Goal: Task Accomplishment & Management: Manage account settings

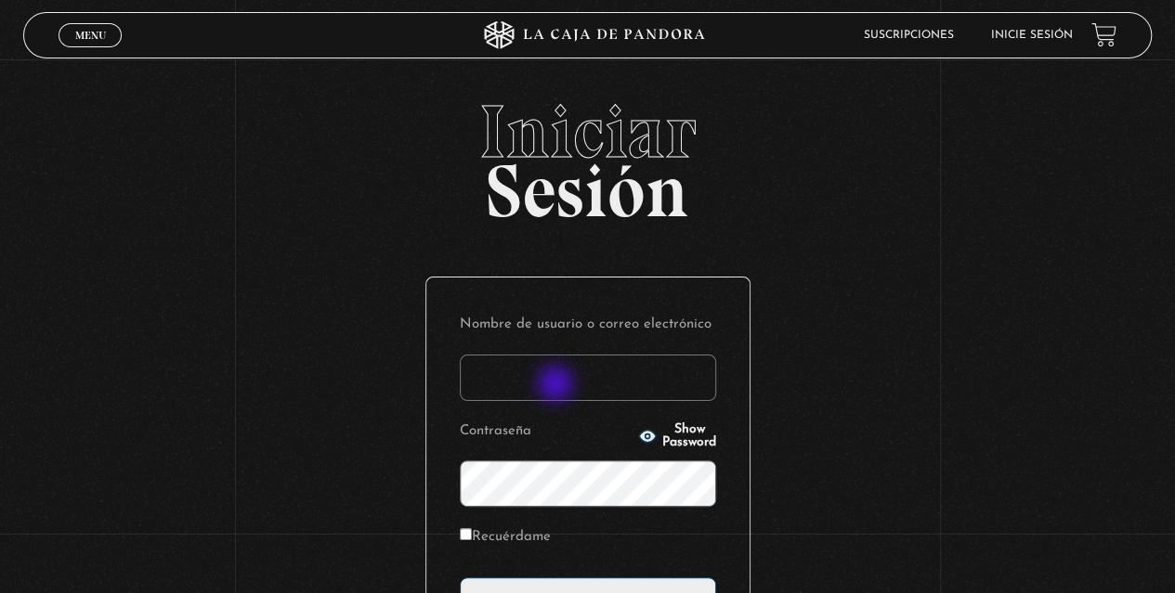
click at [557, 385] on input "Nombre de usuario o correo electrónico" at bounding box center [588, 378] width 256 height 46
click at [578, 385] on input "Nombre de usuario o correo electrónico" at bounding box center [588, 378] width 256 height 46
type input "K"
type input "knaranjou88@gmail.com"
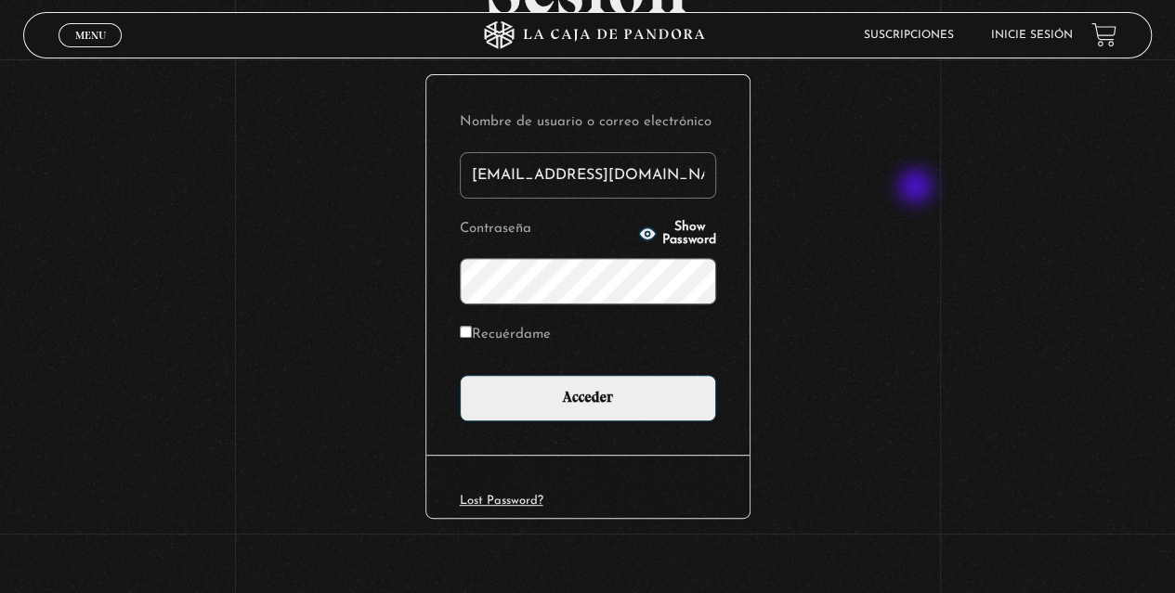
scroll to position [210, 0]
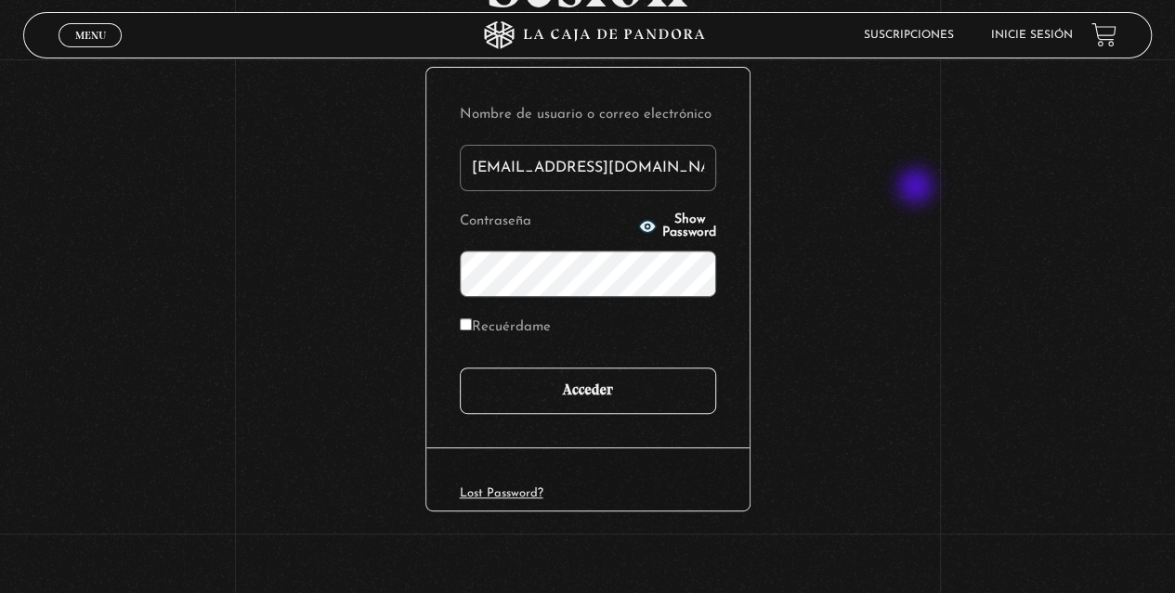
click at [609, 388] on input "Acceder" at bounding box center [588, 391] width 256 height 46
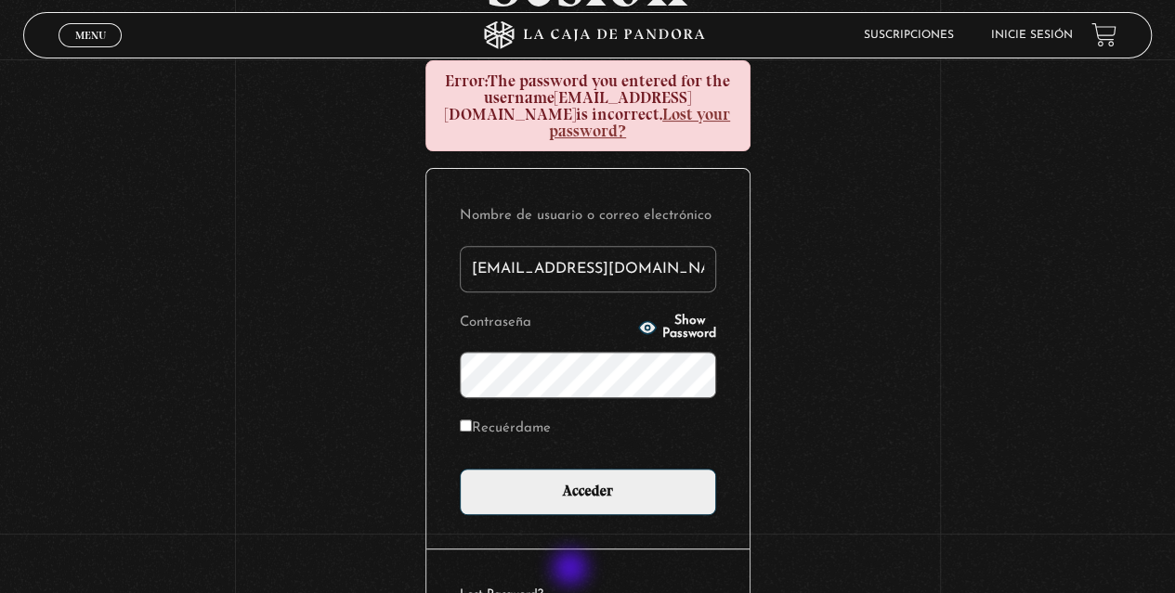
scroll to position [218, 0]
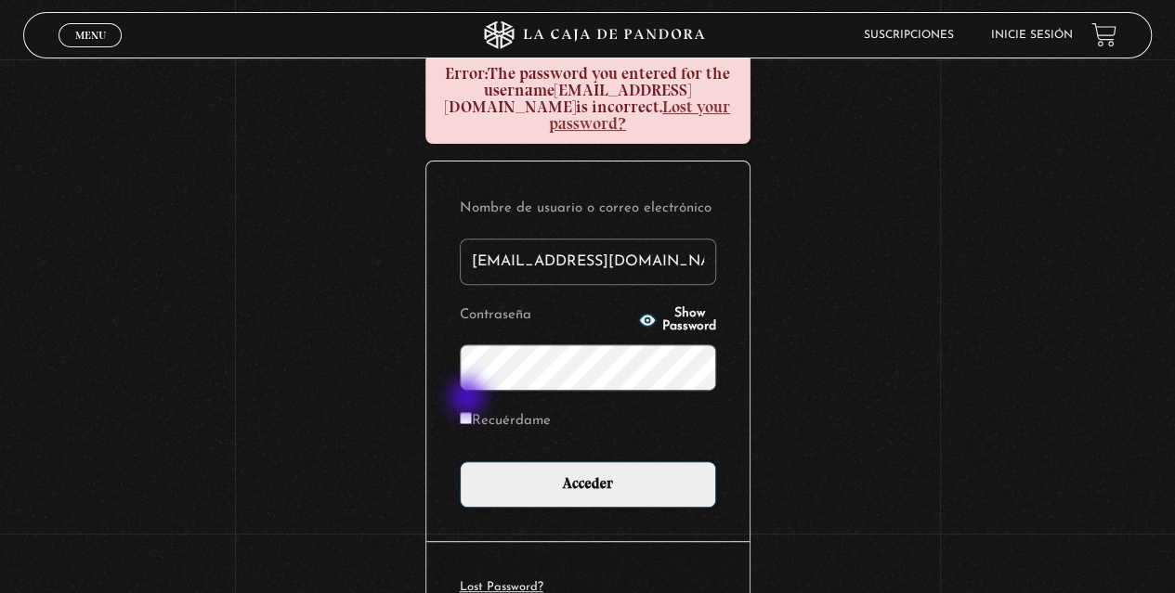
click at [468, 412] on input "Recuérdame" at bounding box center [466, 418] width 12 height 12
checkbox input "true"
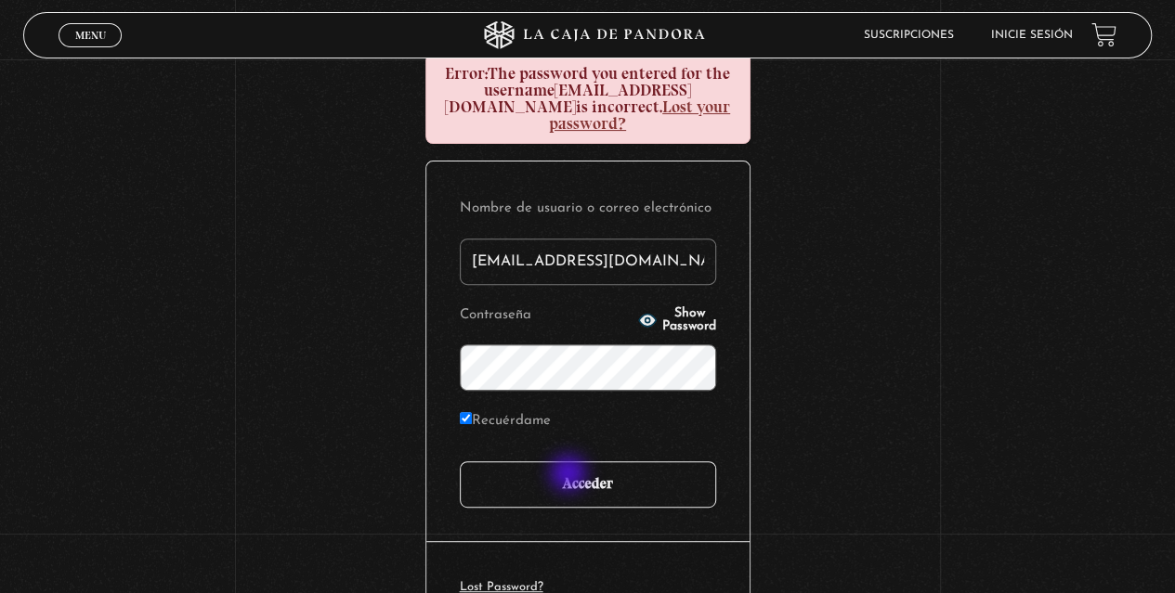
click at [570, 475] on input "Acceder" at bounding box center [588, 485] width 256 height 46
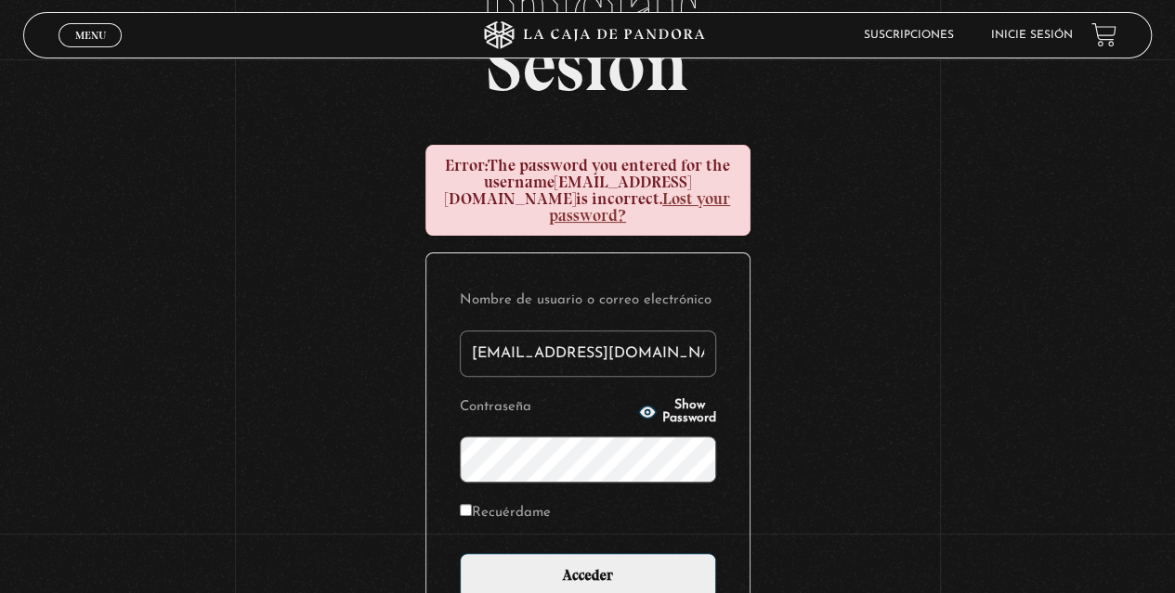
scroll to position [130, 0]
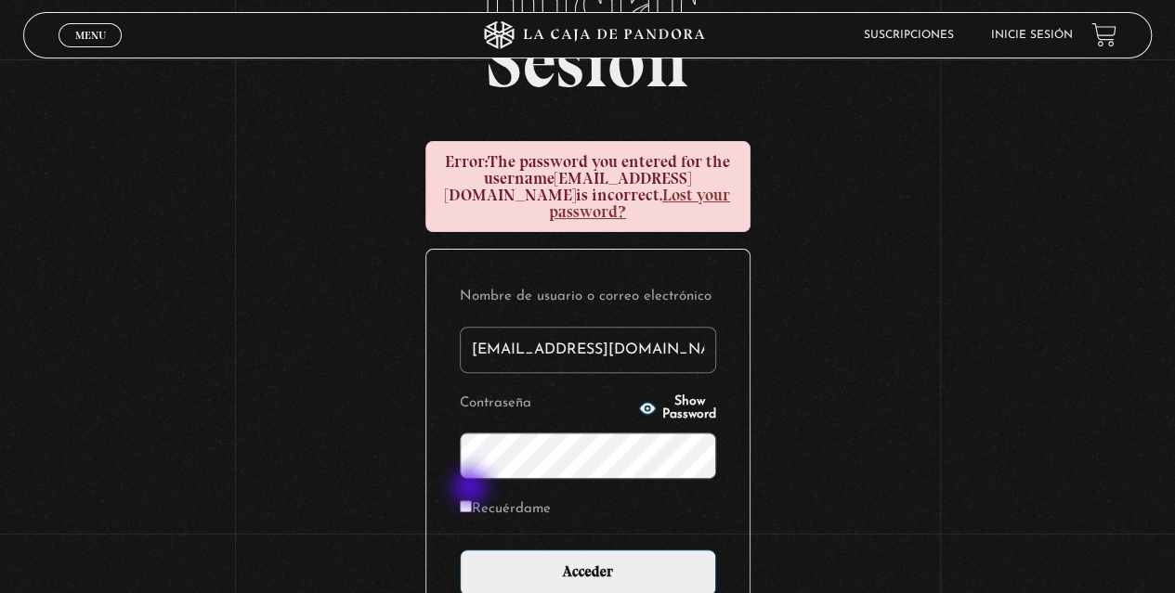
click at [472, 501] on input "Recuérdame" at bounding box center [466, 507] width 12 height 12
checkbox input "true"
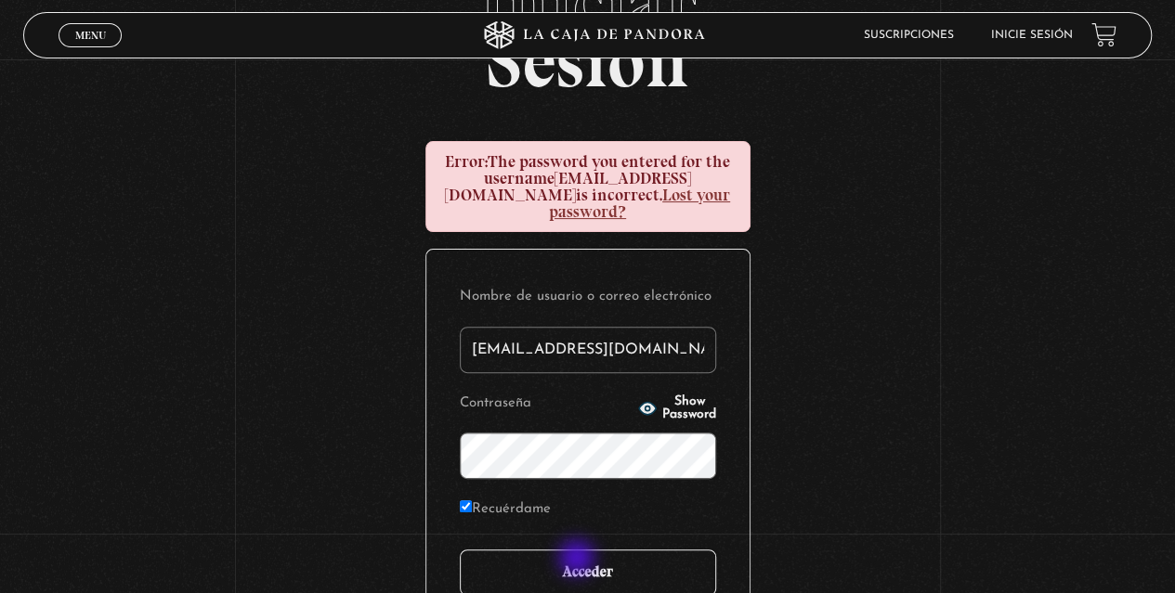
click at [579, 560] on input "Acceder" at bounding box center [588, 573] width 256 height 46
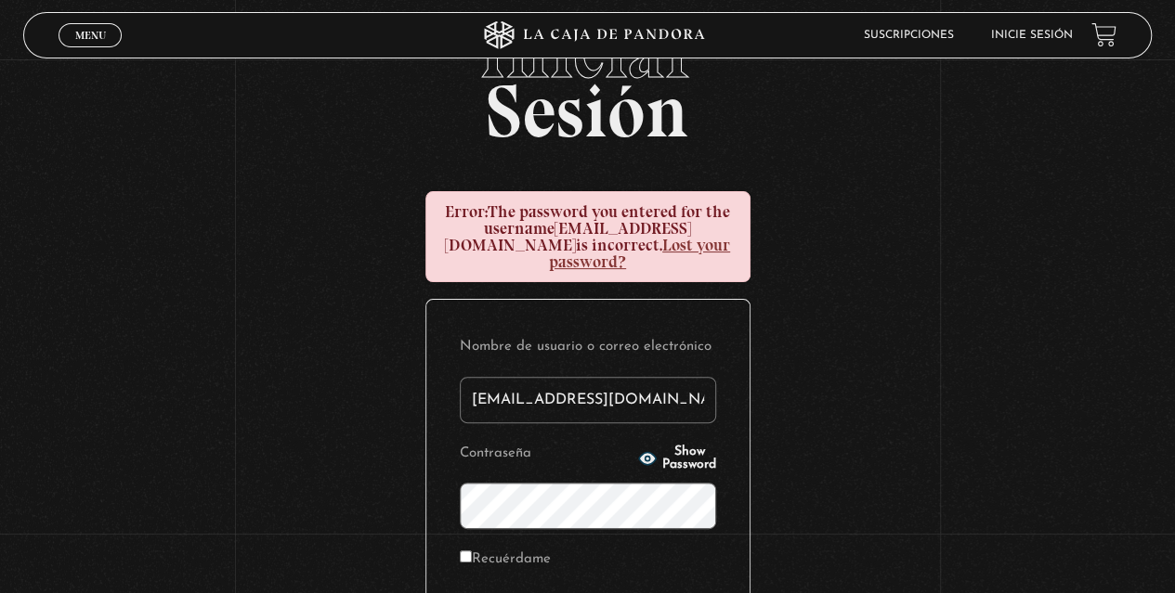
scroll to position [84, 0]
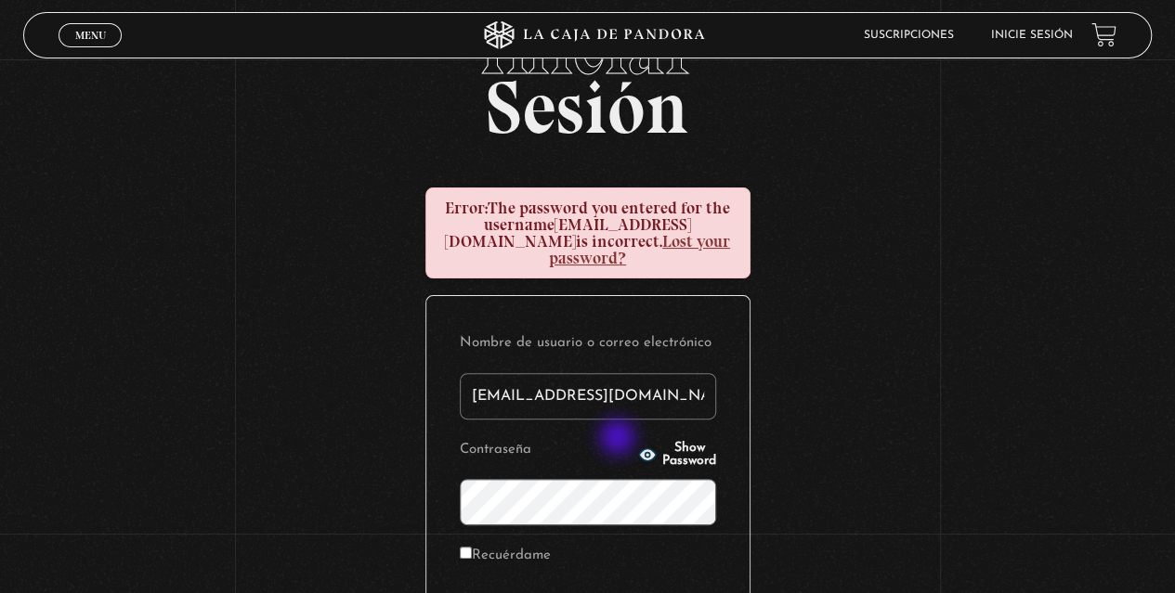
click at [645, 453] on circle "button" at bounding box center [647, 455] width 5 height 5
click at [472, 547] on input "Recuérdame" at bounding box center [466, 553] width 12 height 12
checkbox input "true"
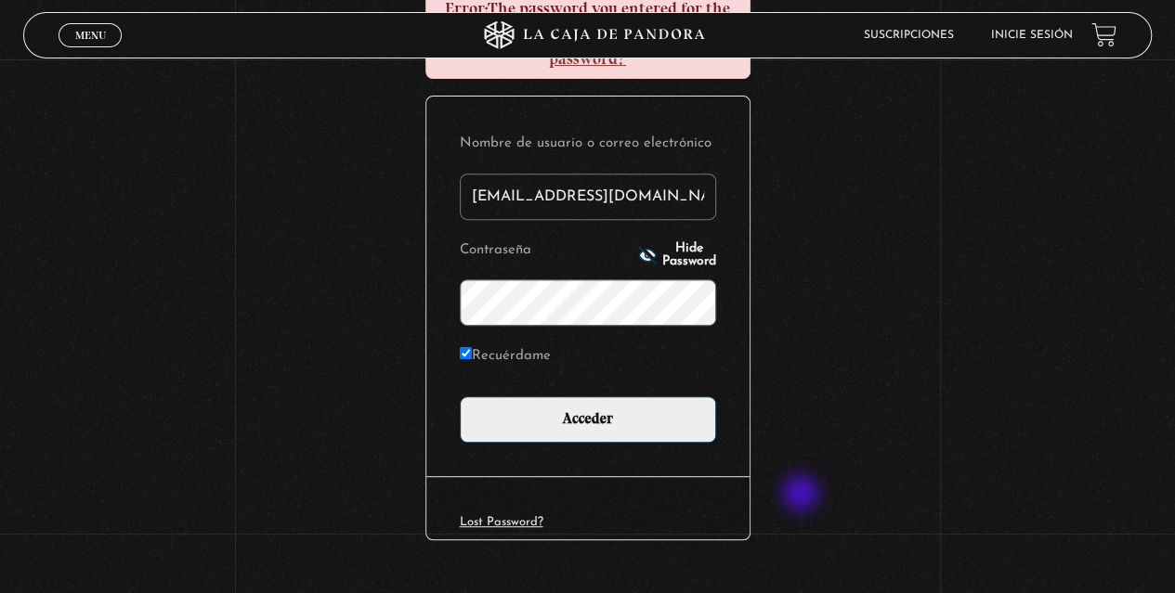
scroll to position [288, 0]
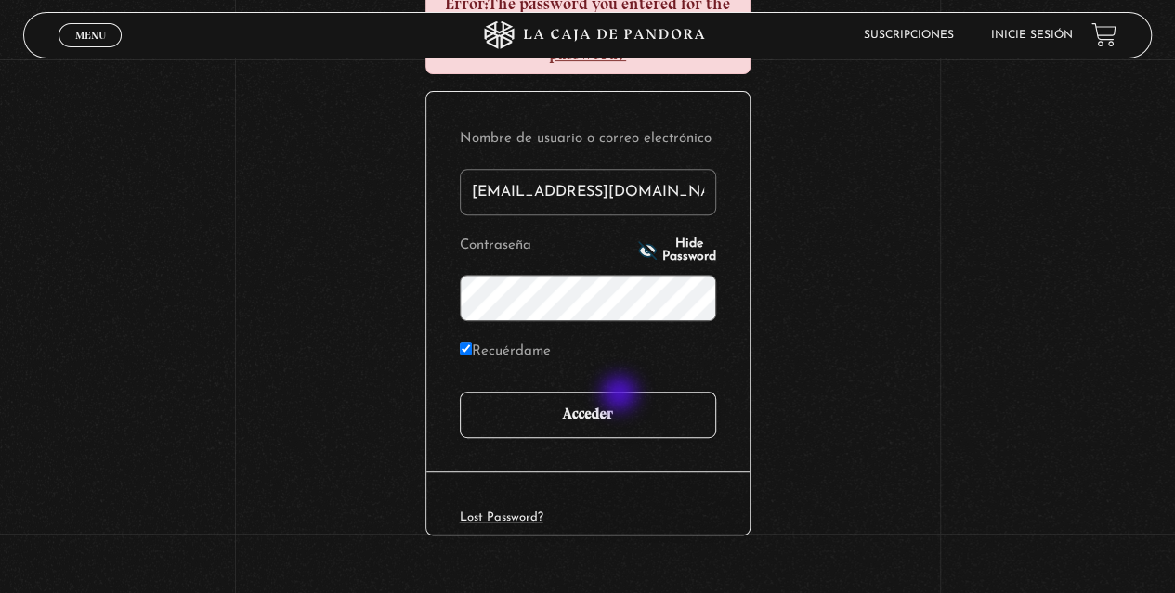
click at [621, 396] on input "Acceder" at bounding box center [588, 415] width 256 height 46
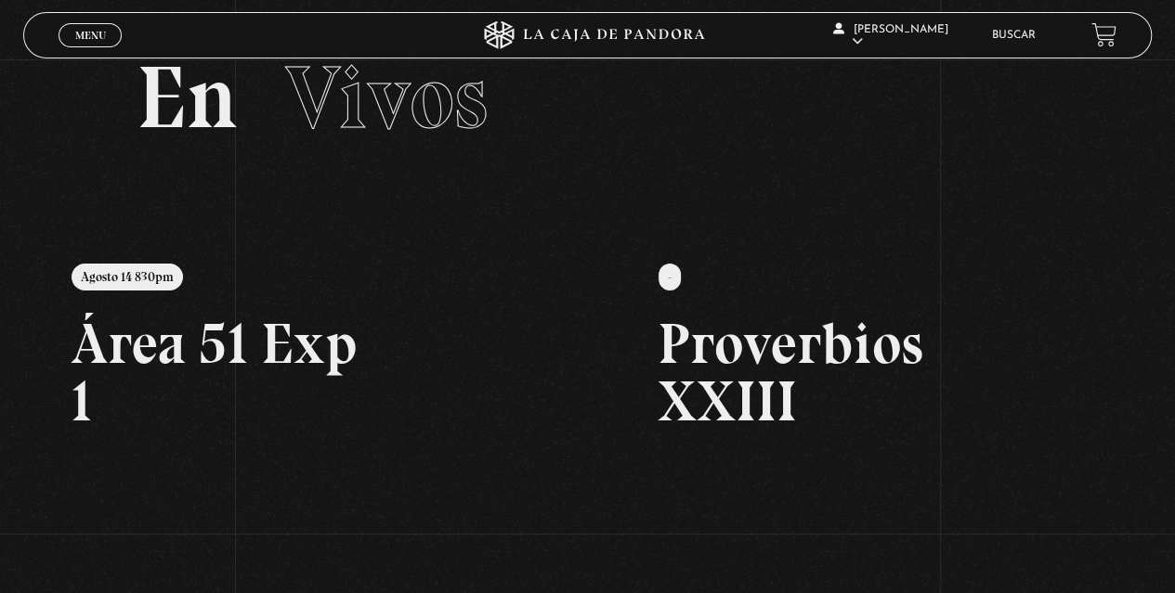
scroll to position [53, 0]
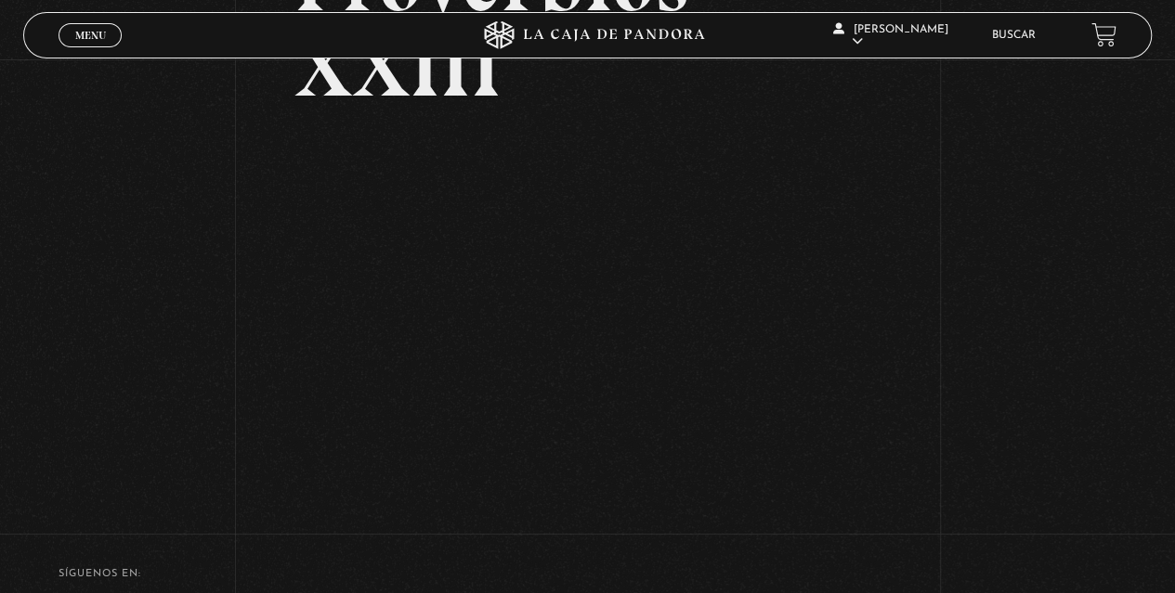
scroll to position [221, 0]
